Goal: Task Accomplishment & Management: Manage account settings

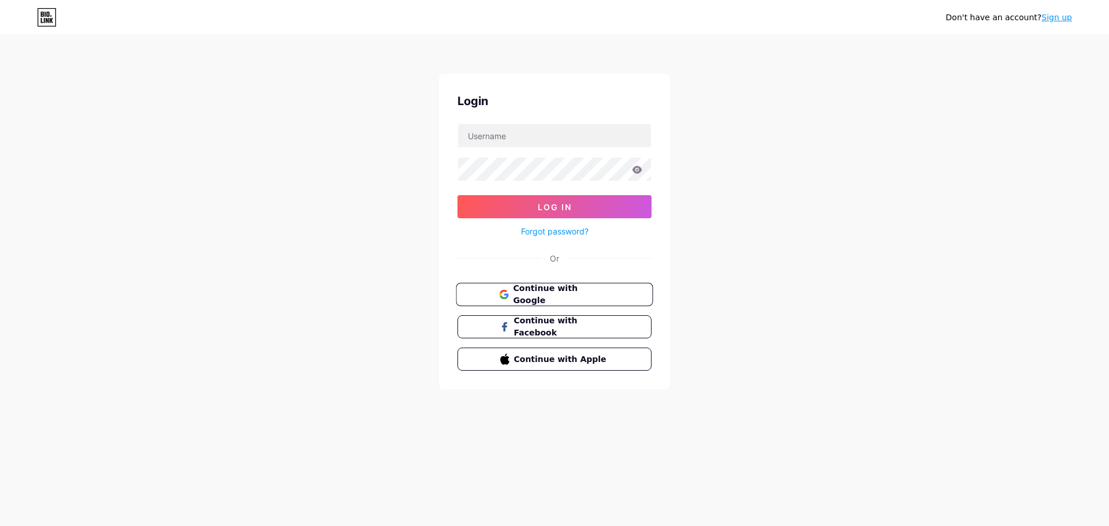
click at [561, 301] on button "Continue with Google" at bounding box center [554, 295] width 197 height 24
click at [560, 295] on span "Continue with Google" at bounding box center [561, 294] width 96 height 25
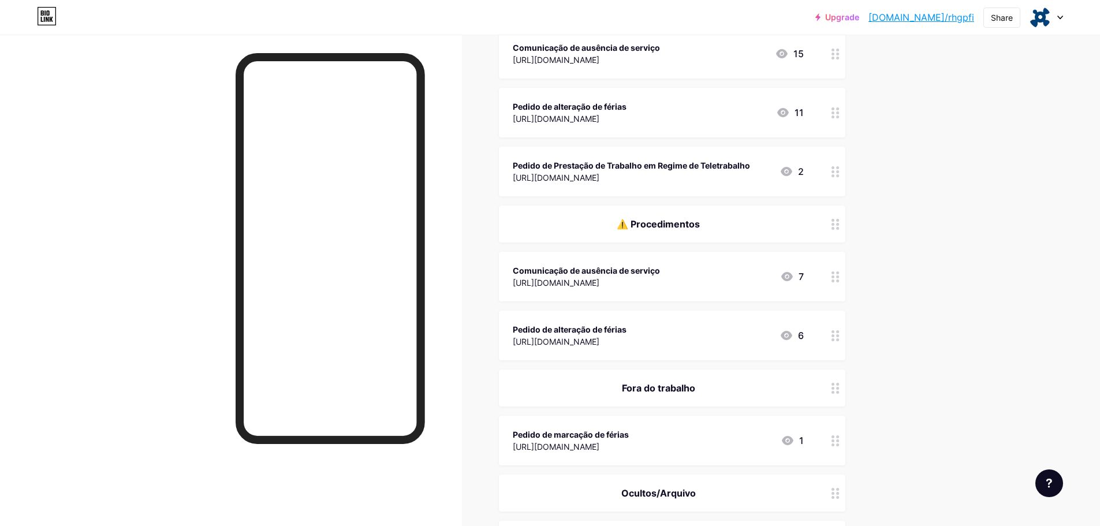
scroll to position [404, 0]
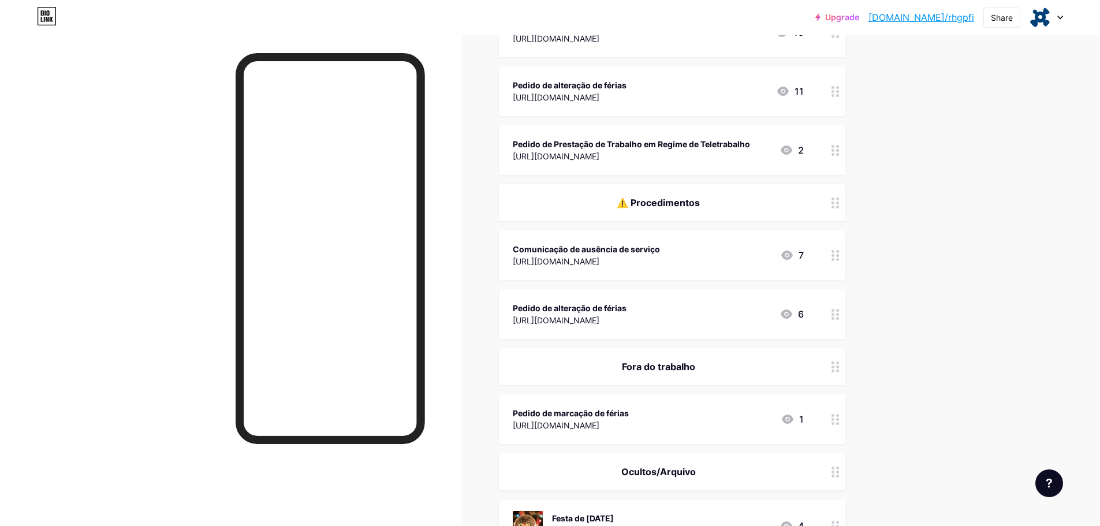
click at [719, 208] on div "⚠️ Procedimentos" at bounding box center [658, 203] width 291 height 14
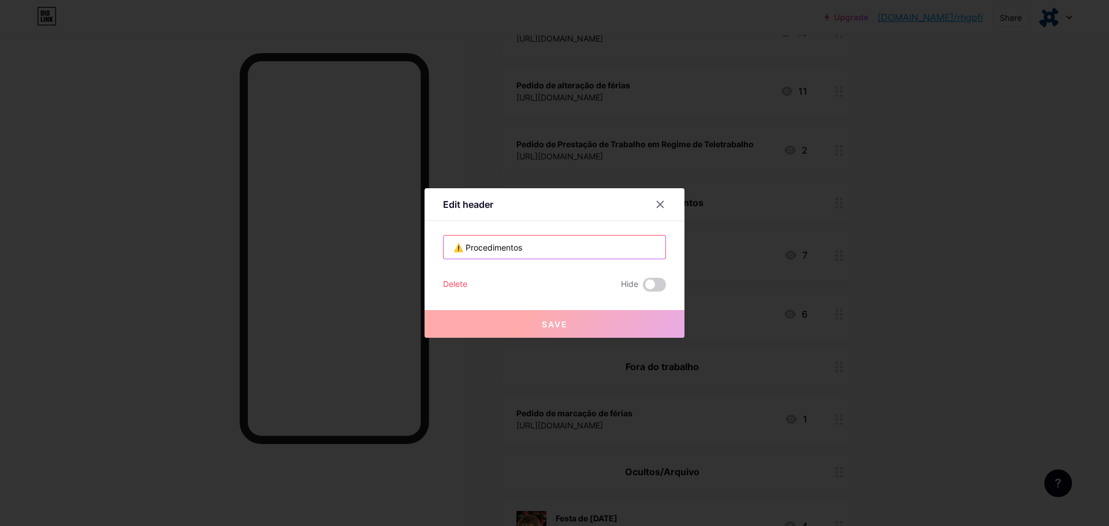
click at [583, 251] on input "⚠️ Procedimentos" at bounding box center [555, 247] width 222 height 23
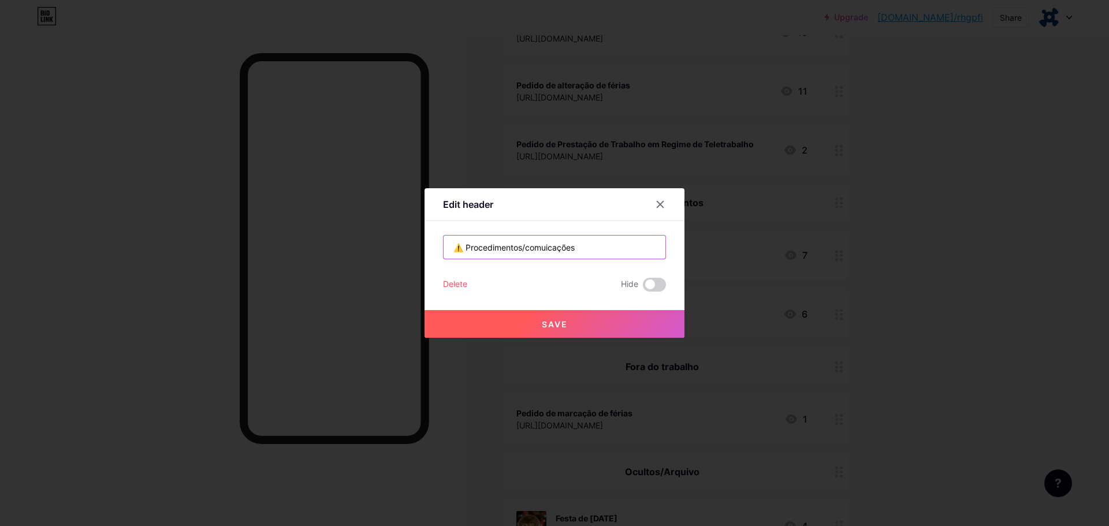
click at [538, 249] on input "⚠️ Procedimentos/comuicações" at bounding box center [555, 247] width 222 height 23
type input "⚠️ Procedimentos/Comunicações"
click at [541, 328] on button "Save" at bounding box center [554, 324] width 260 height 28
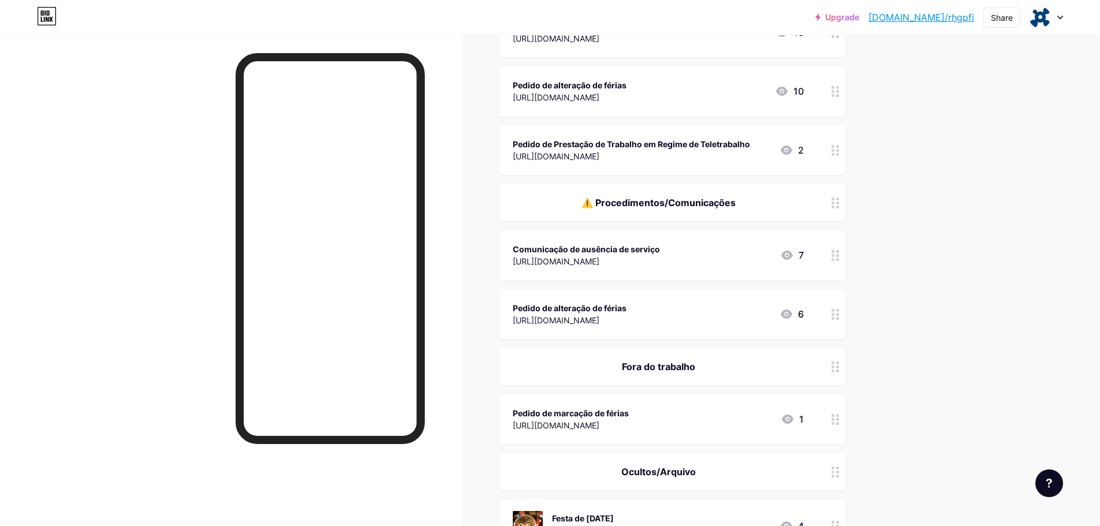
click at [792, 313] on icon at bounding box center [787, 314] width 14 height 14
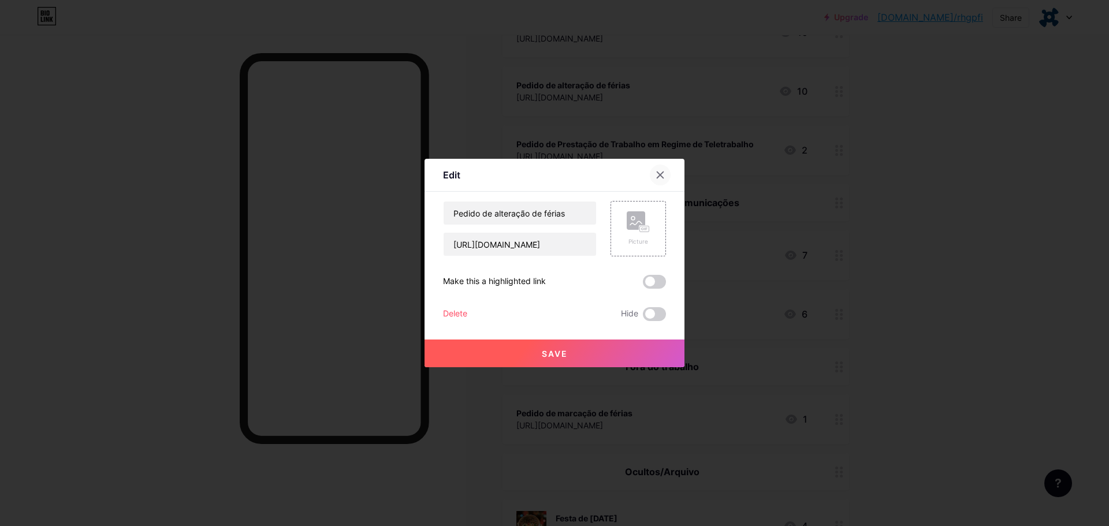
click at [664, 173] on icon at bounding box center [659, 174] width 9 height 9
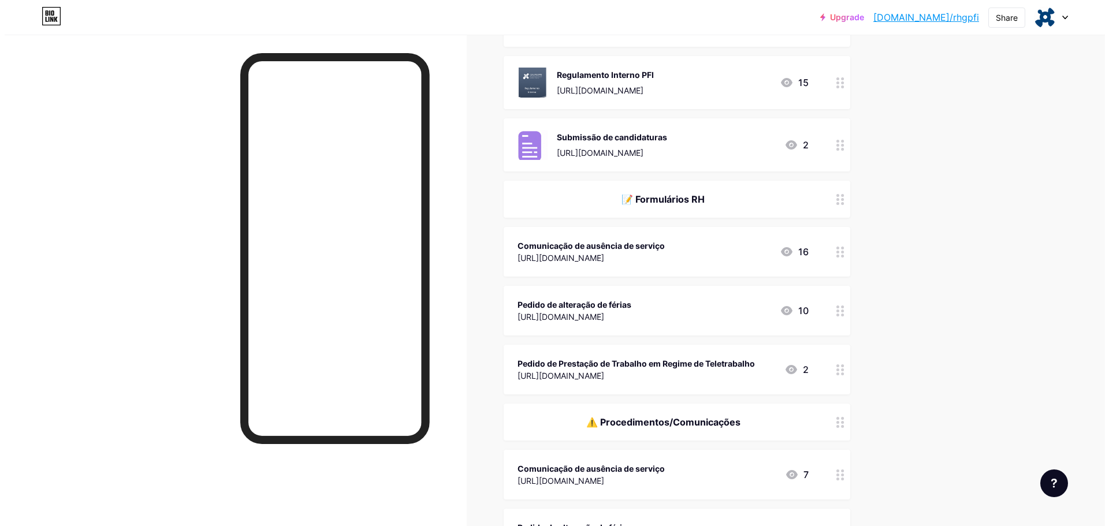
scroll to position [0, 0]
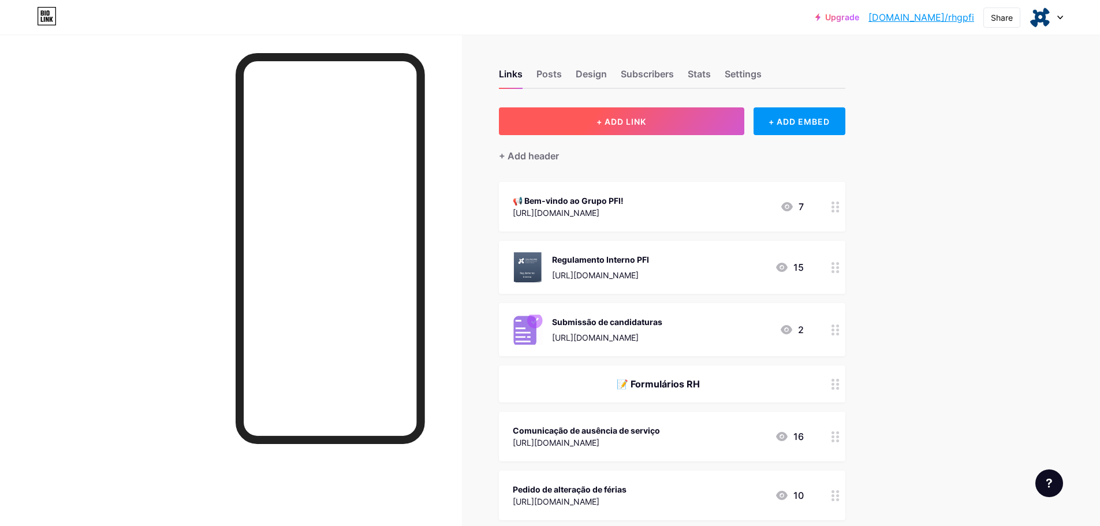
click at [694, 126] on button "+ ADD LINK" at bounding box center [621, 121] width 245 height 28
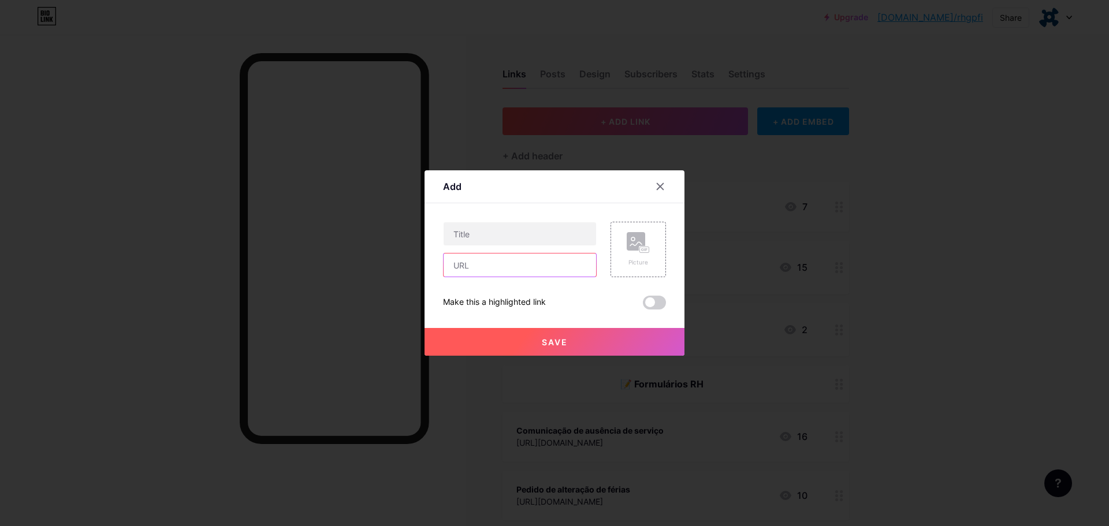
click at [481, 273] on input "text" at bounding box center [520, 265] width 152 height 23
paste input "https://drive.google.com/file/d/1t3fiAaWB5DDT_crU1CrxkehwQN9di8tn/view?usp=shar…"
type input "https://drive.google.com/file/d/1t3fiAaWB5DDT_crU1CrxkehwQN9di8tn/view?usp=shar…"
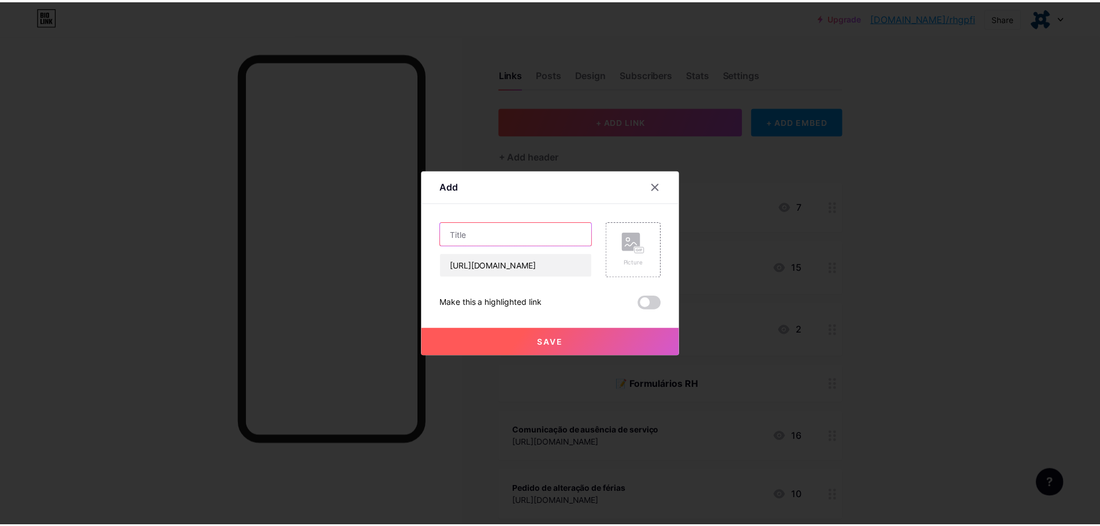
scroll to position [0, 0]
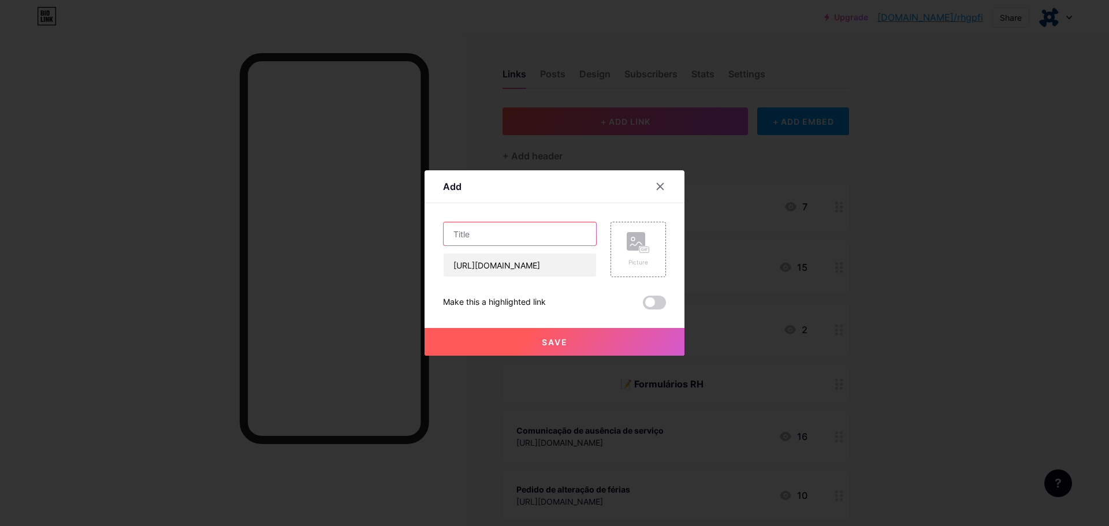
click at [486, 234] on input "text" at bounding box center [520, 233] width 152 height 23
type input "Faltas por falecimento de parente"
click at [602, 333] on button "Save" at bounding box center [554, 342] width 260 height 28
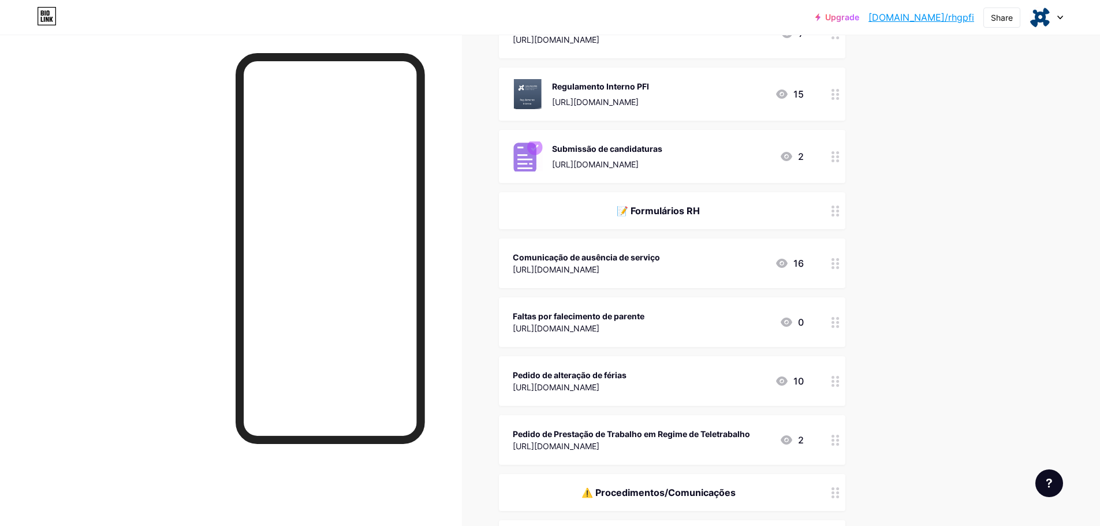
scroll to position [404, 0]
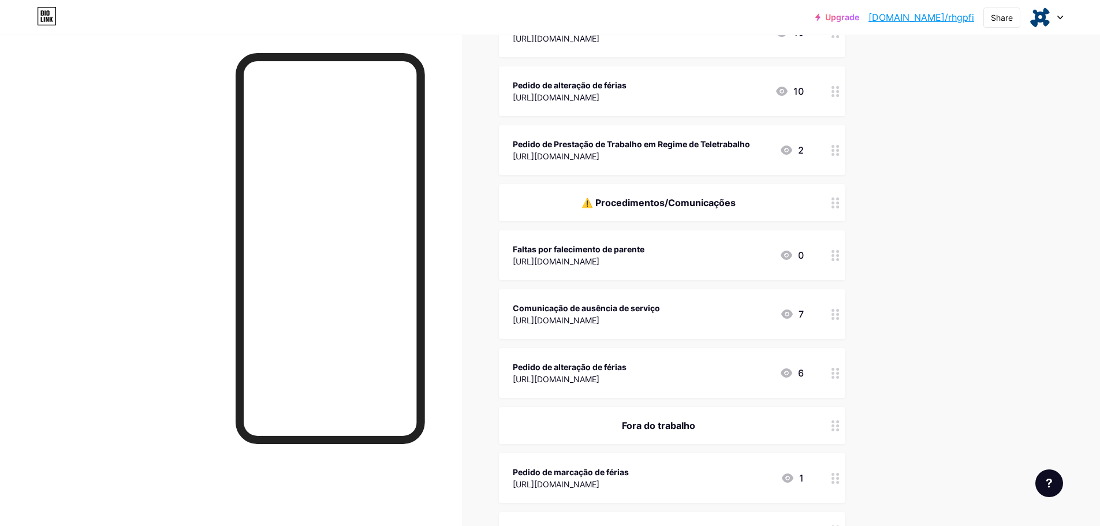
click at [956, 251] on div "Upgrade bio.link/rhgpfi... bio.link/rhgpfi Share Switch accounts Área de Colabo…" at bounding box center [550, 284] width 1100 height 1376
click at [953, 304] on div "Upgrade bio.link/rhgpfi... bio.link/rhgpfi Share Switch accounts Área de Colabo…" at bounding box center [550, 284] width 1100 height 1376
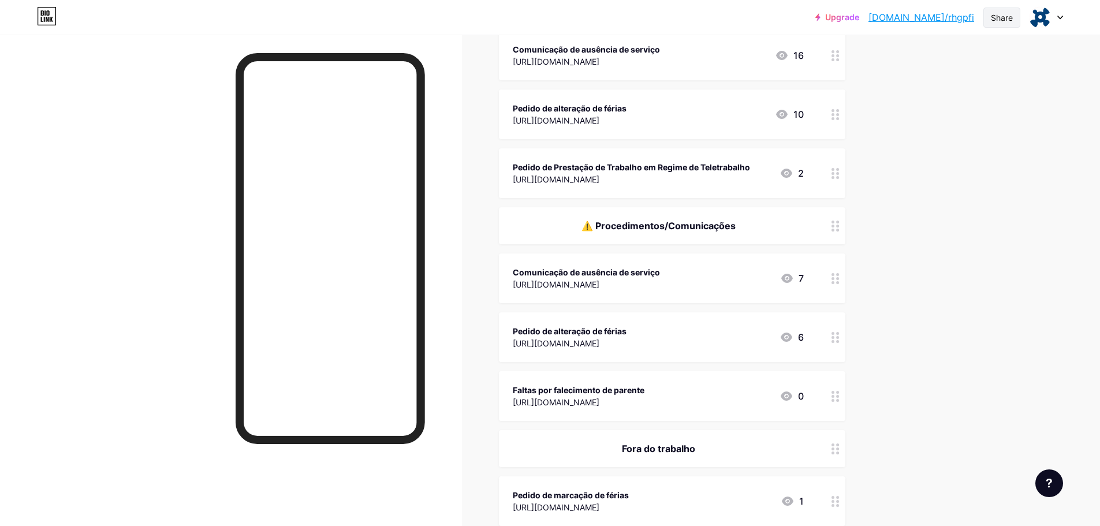
scroll to position [346, 0]
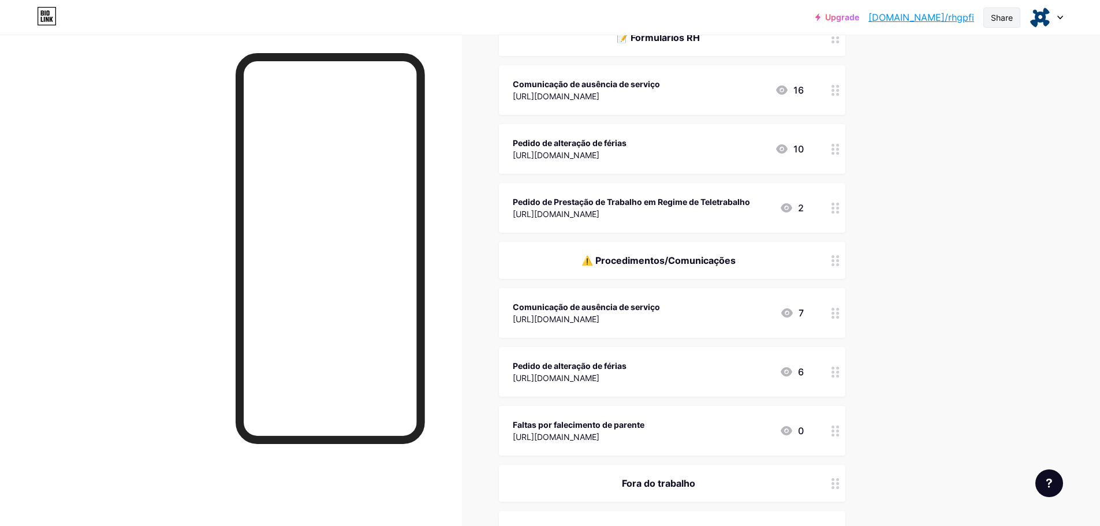
click at [1007, 18] on div "Share" at bounding box center [1002, 18] width 22 height 12
click at [945, 67] on div "Copy link" at bounding box center [934, 60] width 172 height 28
click at [1030, 299] on div "Upgrade bio.link/rhgpfi... bio.link/rhgpfi Share Copy link https://bio.link/rhg…" at bounding box center [550, 342] width 1100 height 1376
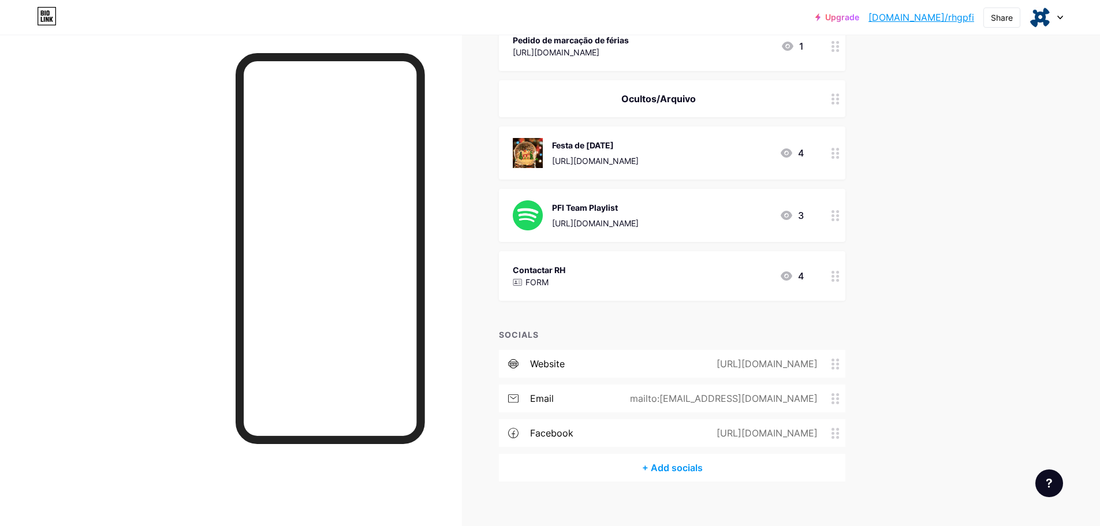
scroll to position [849, 0]
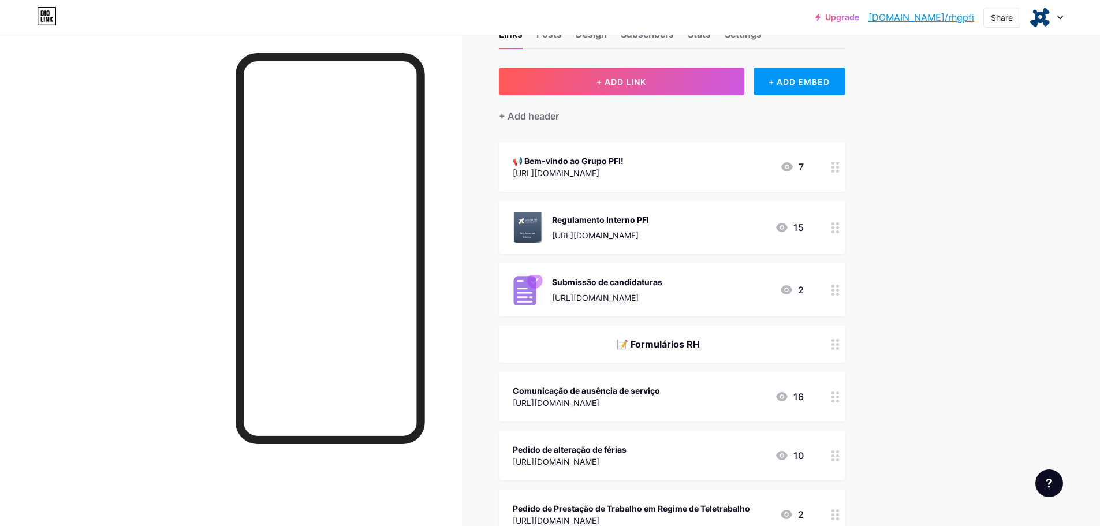
scroll to position [0, 0]
